Goal: Book appointment/travel/reservation

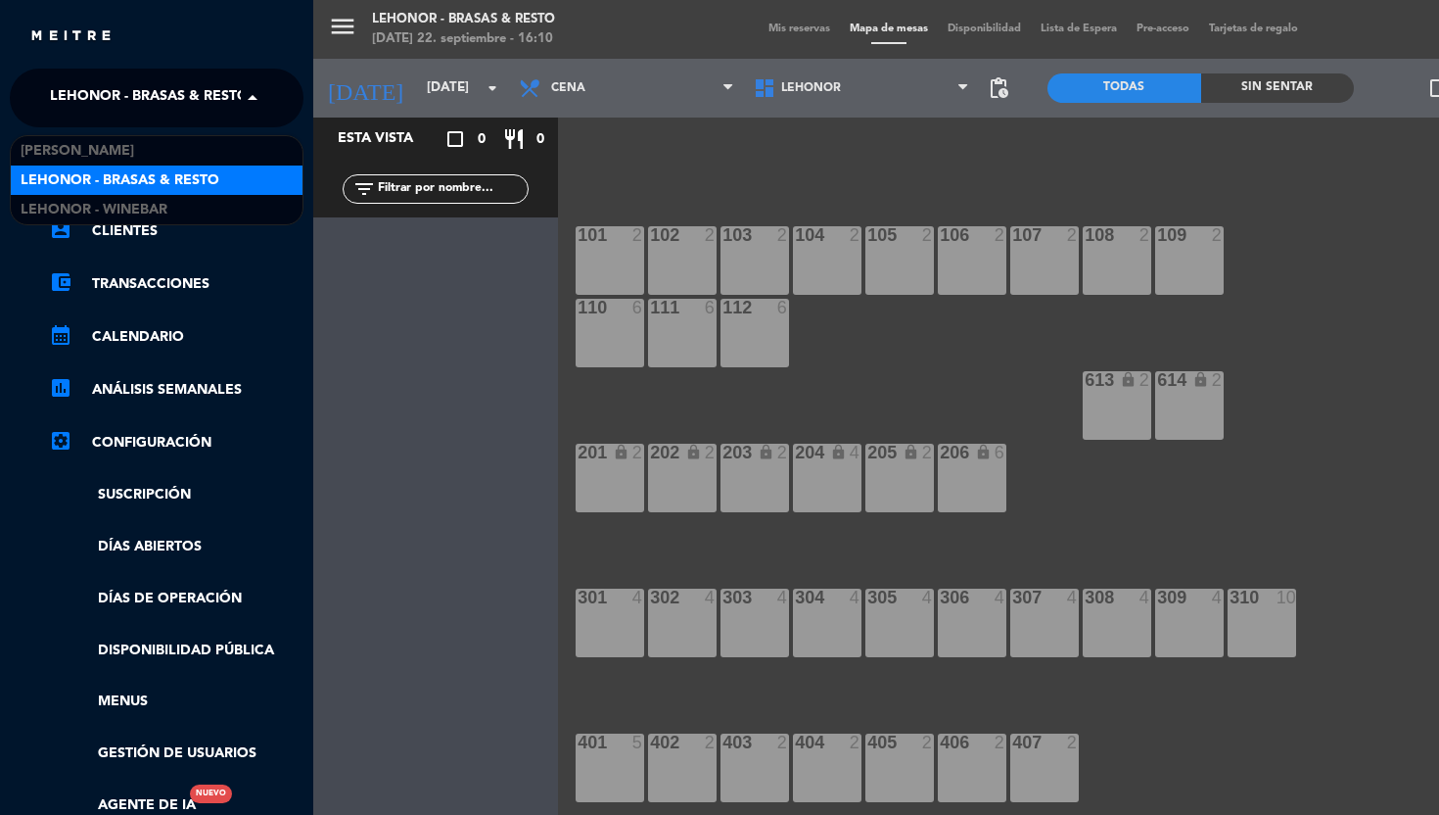
click at [257, 81] on span at bounding box center [257, 97] width 33 height 41
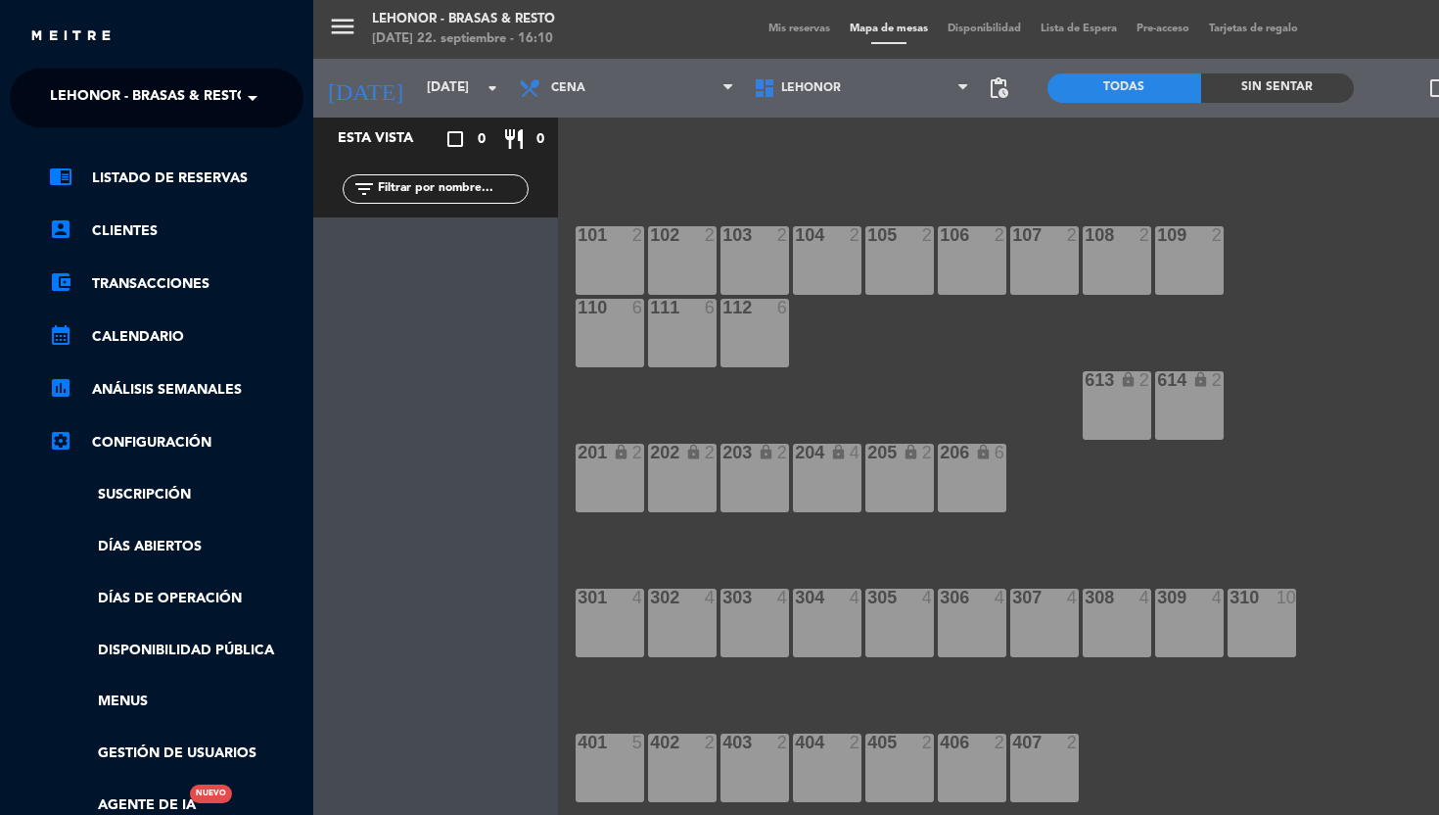
click at [469, 86] on div "menu [PERSON_NAME] - Brasas & Resto [DATE] 22. septiembre - 16:10 Mis reservas …" at bounding box center [1032, 407] width 1439 height 815
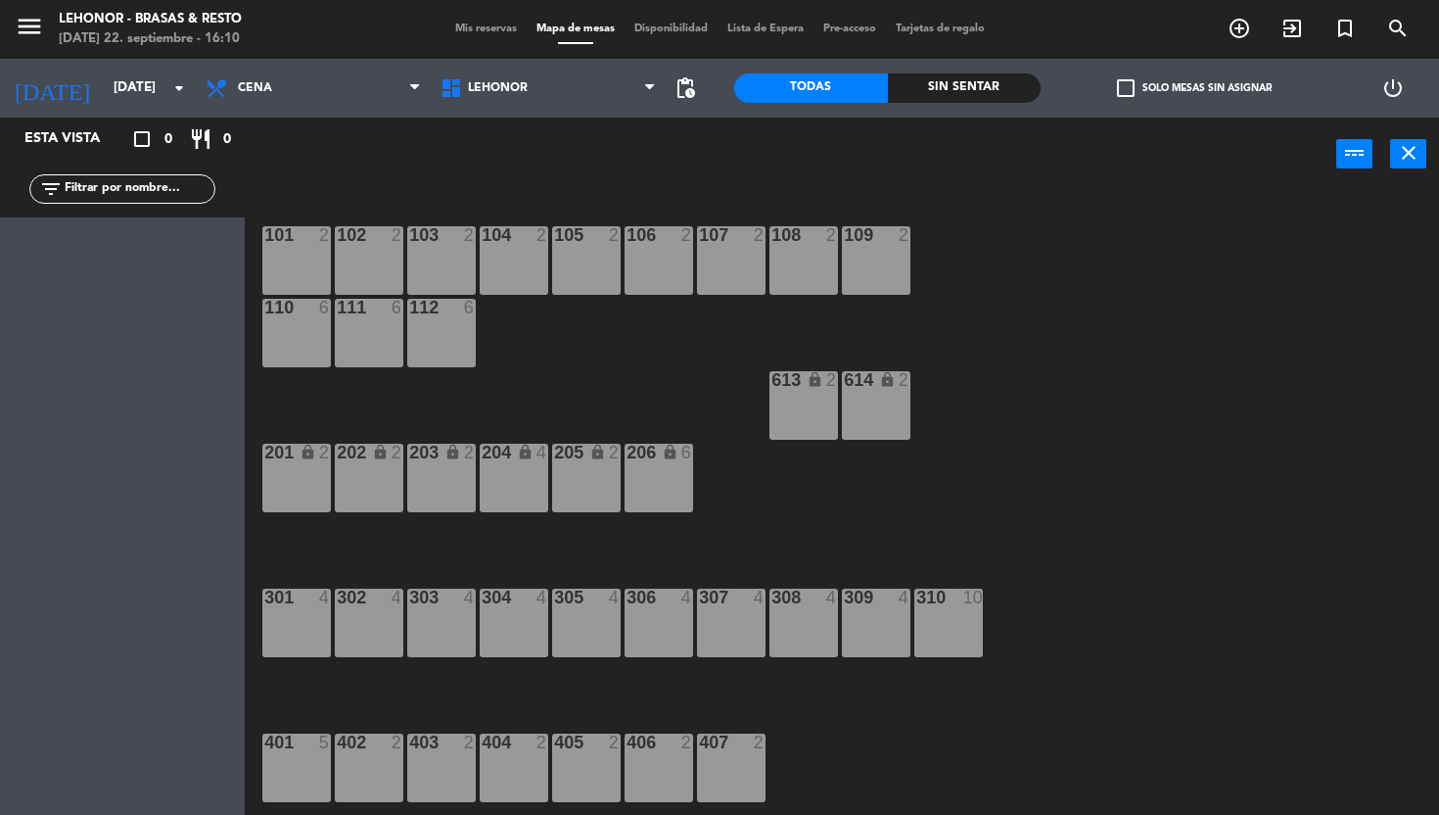
click at [84, 56] on div "menu [PERSON_NAME] - Brasas & Resto [DATE] 22. septiembre - 16:10 Mis reservas …" at bounding box center [719, 29] width 1439 height 59
click at [123, 86] on input "[DATE]" at bounding box center [191, 87] width 175 height 35
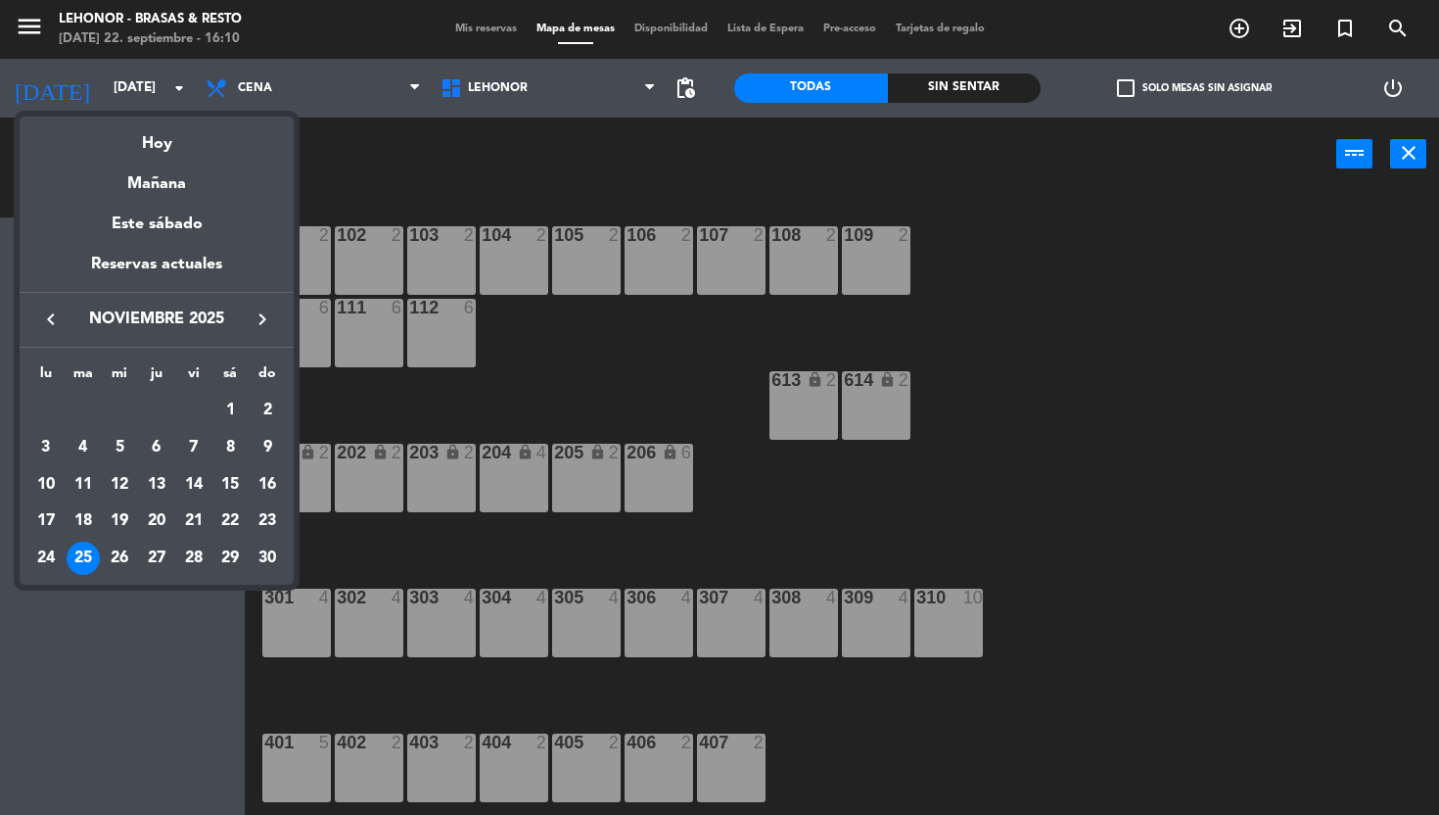
click at [75, 330] on span "noviembre 2025" at bounding box center [157, 318] width 176 height 25
click at [56, 322] on icon "keyboard_arrow_left" at bounding box center [50, 318] width 23 height 23
click at [131, 533] on div "15" at bounding box center [119, 520] width 33 height 33
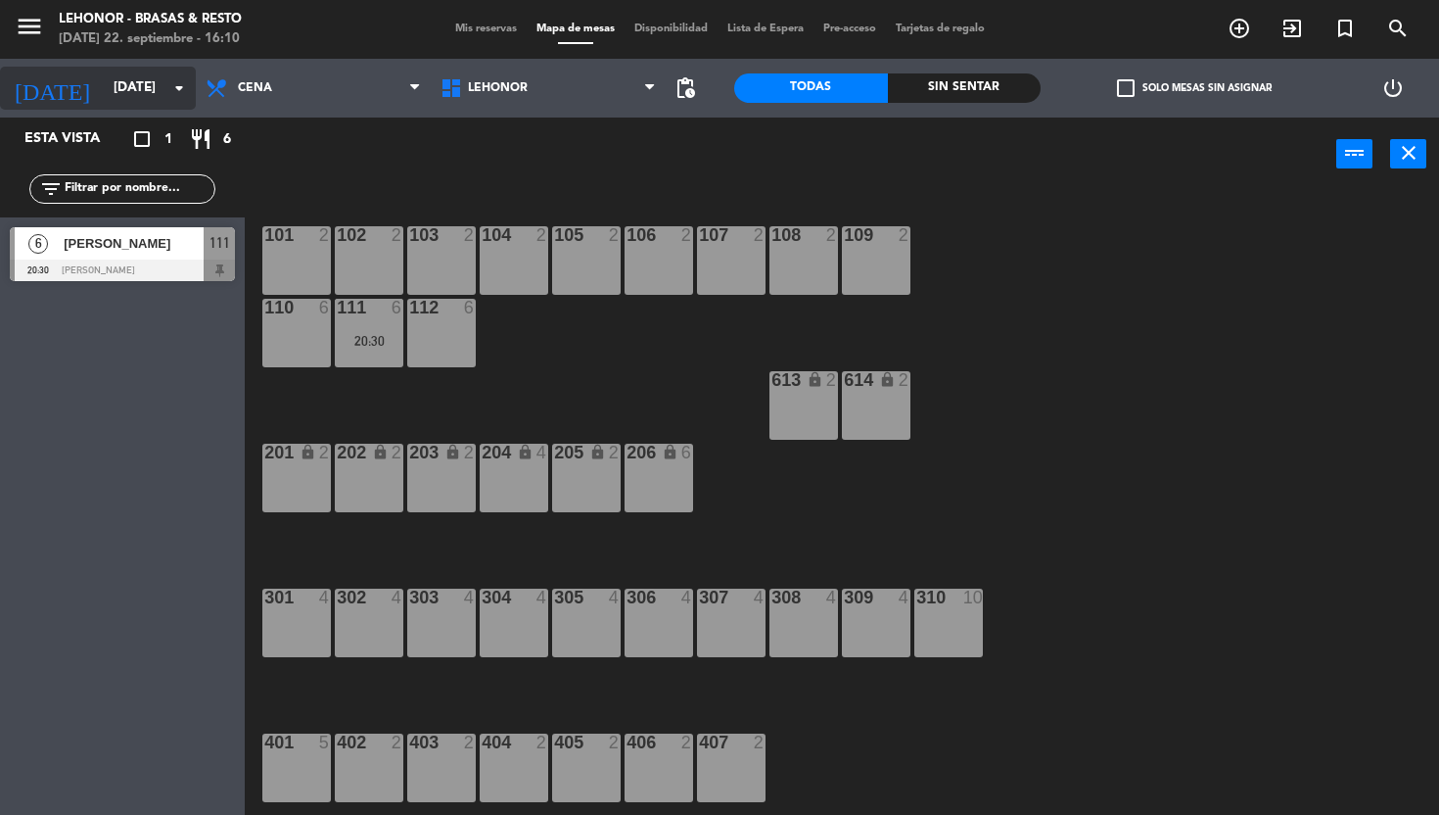
click at [138, 82] on input "[DATE]" at bounding box center [191, 87] width 175 height 35
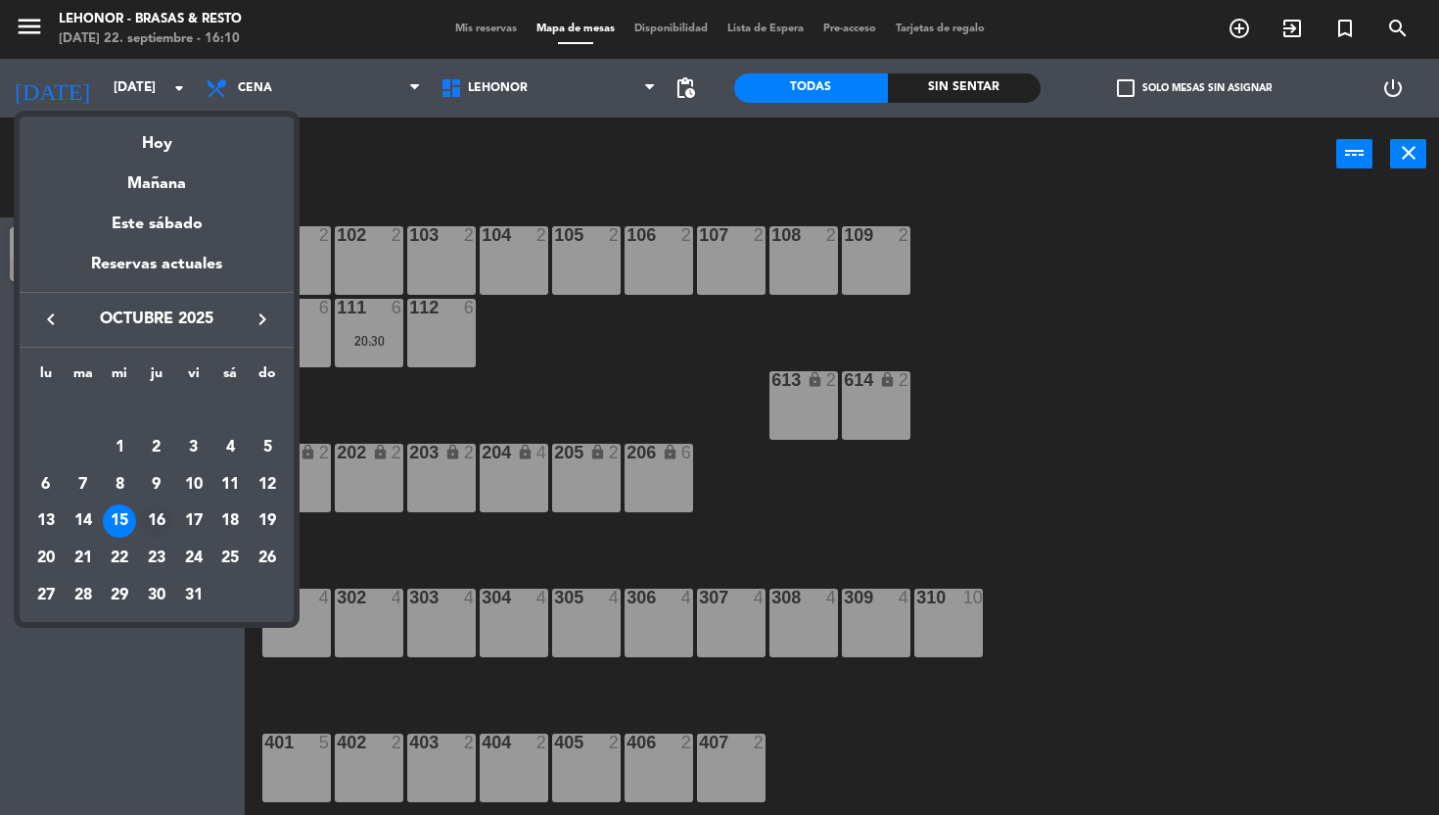
click at [158, 516] on div "16" at bounding box center [156, 520] width 33 height 33
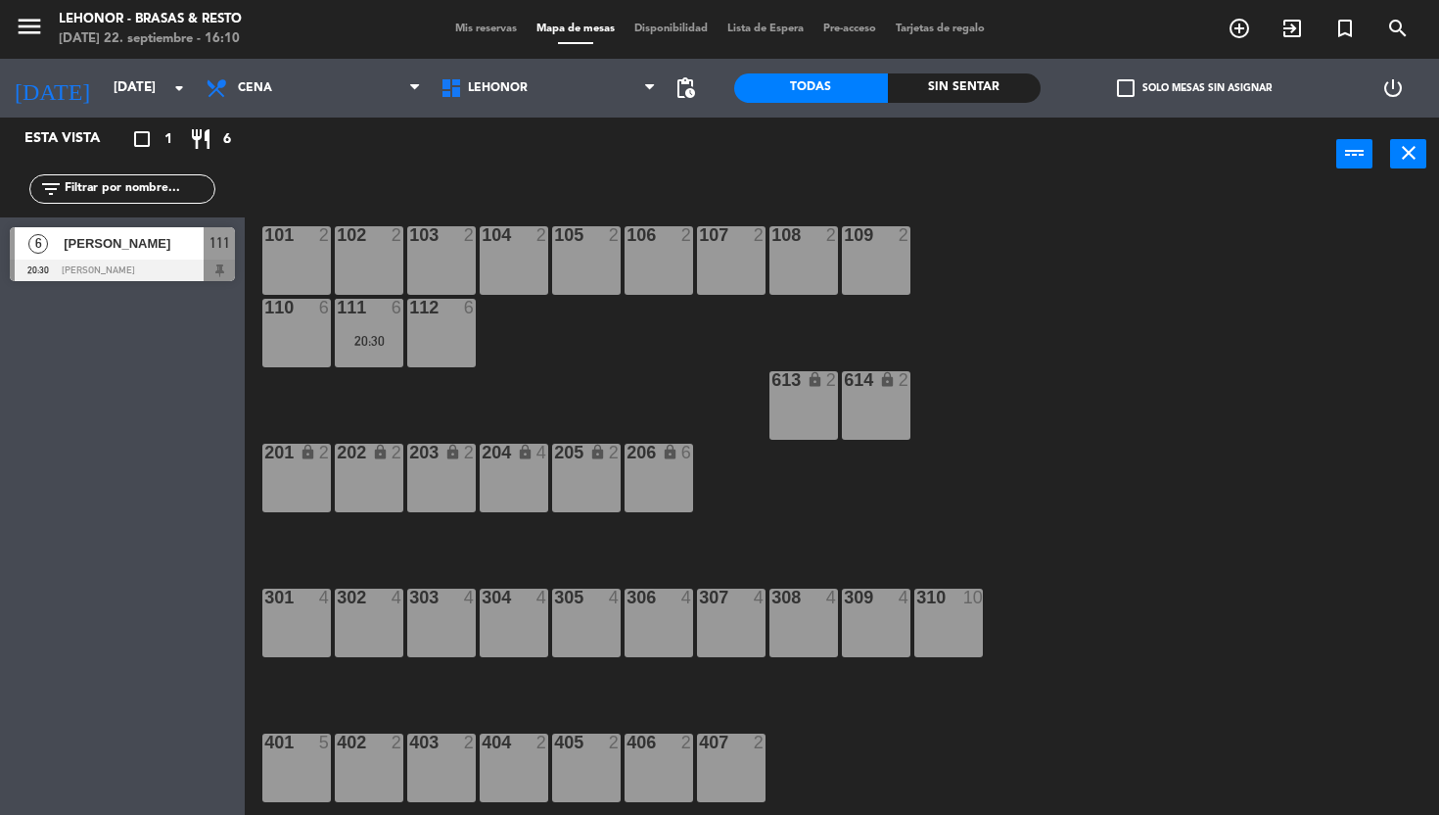
type input "[DEMOGRAPHIC_DATA][DATE]"
